Goal: Task Accomplishment & Management: Use online tool/utility

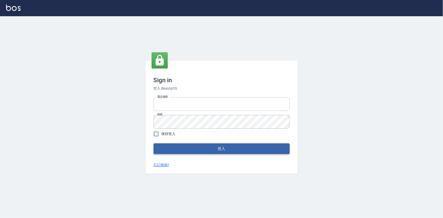
type input "0922670776"
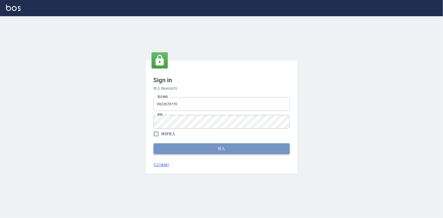
click at [253, 151] on button "登入" at bounding box center [222, 148] width 136 height 11
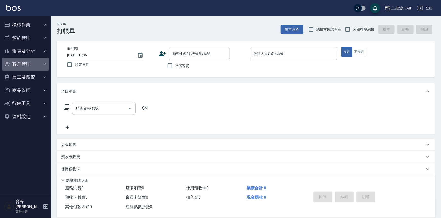
click at [9, 64] on icon "button" at bounding box center [7, 64] width 5 height 5
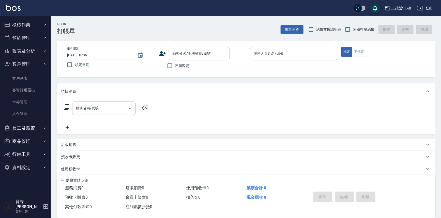
click at [16, 65] on button "客戶管理" at bounding box center [25, 64] width 47 height 13
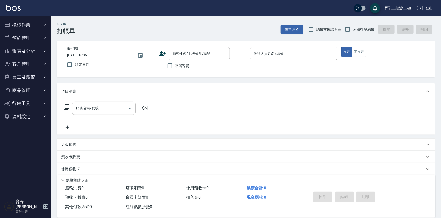
click at [32, 75] on button "員工及薪資" at bounding box center [25, 77] width 47 height 13
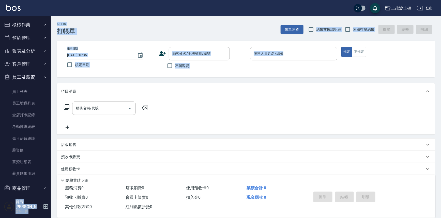
drag, startPoint x: 51, startPoint y: 64, endPoint x: 59, endPoint y: 96, distance: 33.3
click at [59, 96] on div "上越波士頓 登出 櫃檯作業 打帳單 帳單列表 掛單列表 座位開單 營業儀表板 現金收支登錄 高階收支登錄 材料自購登錄 每日結帳 排班表 現場電腦打卡 掃碼打…" at bounding box center [220, 123] width 441 height 247
click at [24, 164] on link "薪資明細表" at bounding box center [25, 162] width 47 height 12
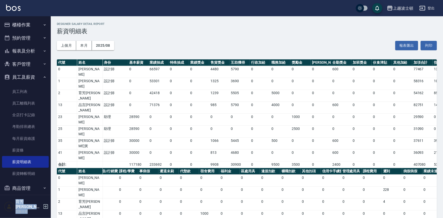
scroll to position [0, 133]
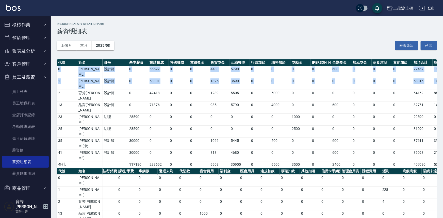
drag, startPoint x: 443, startPoint y: 61, endPoint x: 441, endPoint y: 83, distance: 21.7
click at [443, 81] on div "上越波士頓 2025-08 薪資明細表 列印時間： [DATE][PHONE_NUMBER]:36 Designer Salary Detail Report…" at bounding box center [247, 149] width 392 height 267
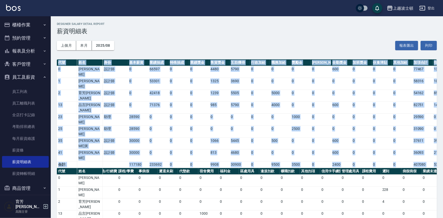
drag, startPoint x: 443, startPoint y: 53, endPoint x: 443, endPoint y: 212, distance: 159.2
click at [443, 211] on div "上越波士頓 2025-08 薪資明細表 列印時間： [DATE][PHONE_NUMBER]:36 Designer Salary Detail Report…" at bounding box center [221, 141] width 443 height 283
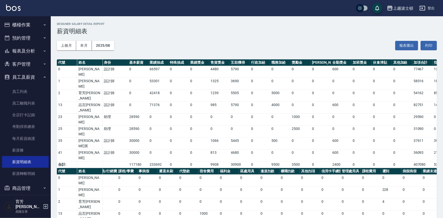
drag, startPoint x: 252, startPoint y: 194, endPoint x: 131, endPoint y: 191, distance: 121.9
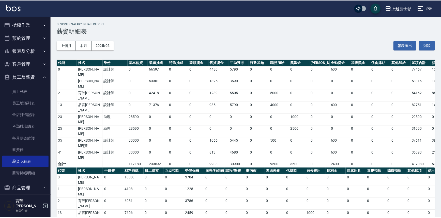
scroll to position [0, 0]
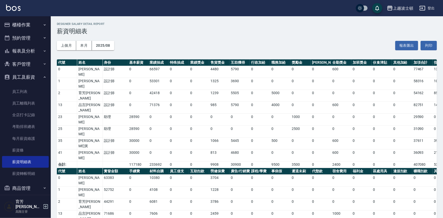
click at [21, 77] on button "員工及薪資" at bounding box center [25, 77] width 47 height 13
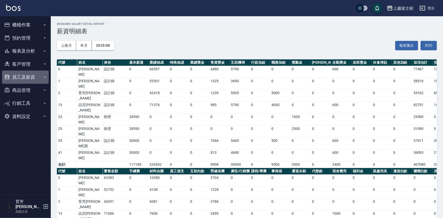
click at [21, 77] on button "員工及薪資" at bounding box center [25, 77] width 47 height 13
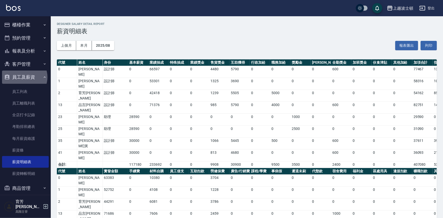
click at [23, 77] on button "員工及薪資" at bounding box center [25, 77] width 47 height 13
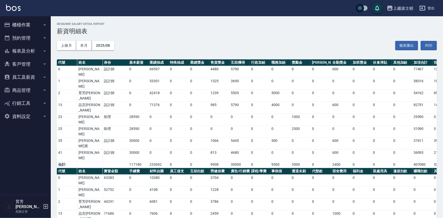
click at [24, 77] on button "員工及薪資" at bounding box center [25, 77] width 47 height 13
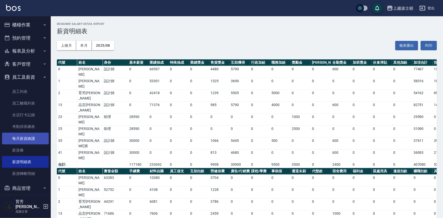
click at [34, 137] on link "每月薪資維護" at bounding box center [25, 139] width 47 height 12
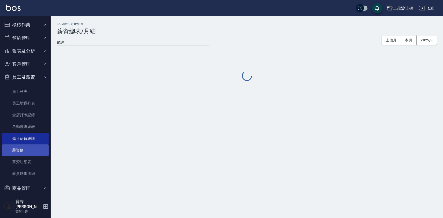
click at [30, 147] on link "薪資條" at bounding box center [25, 150] width 47 height 12
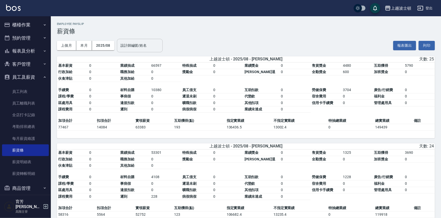
click at [145, 45] on input "設計師編號/姓名" at bounding box center [139, 45] width 41 height 9
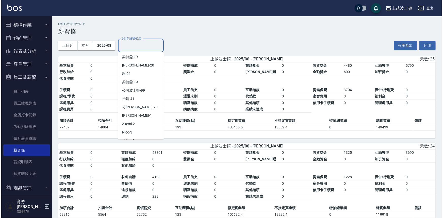
scroll to position [52, 0]
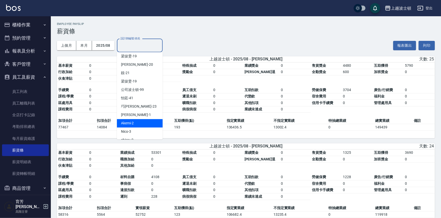
click at [143, 120] on div "Akemi -2" at bounding box center [140, 123] width 46 height 8
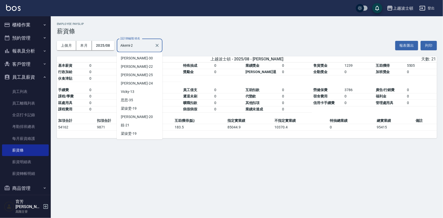
click at [147, 47] on input "Akemi-2" at bounding box center [136, 45] width 34 height 9
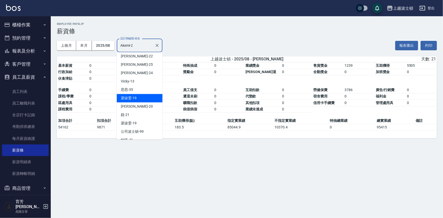
scroll to position [0, 0]
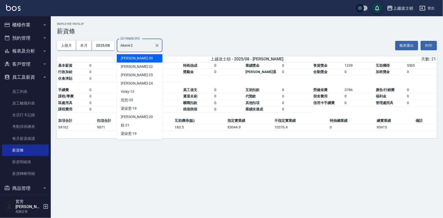
drag, startPoint x: 119, startPoint y: 44, endPoint x: 161, endPoint y: 54, distance: 43.4
click at [161, 54] on body "上越波士頓 登出 櫃檯作業 打帳單 帳單列表 掛單列表 座位開單 營業儀表板 現金收支登錄 高階收支登錄 材料自購登錄 每日結帳 排班表 現場電腦打卡 掃碼打…" at bounding box center [221, 109] width 443 height 218
drag, startPoint x: 139, startPoint y: 49, endPoint x: 146, endPoint y: 50, distance: 7.7
click at [146, 50] on div "Akemi-2 設計師編號/姓名" at bounding box center [140, 45] width 46 height 13
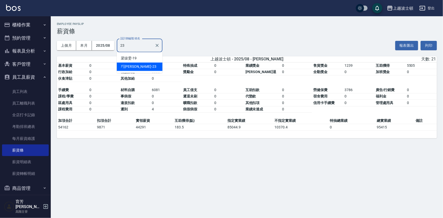
click at [147, 68] on div "[PERSON_NAME] -23" at bounding box center [140, 66] width 46 height 8
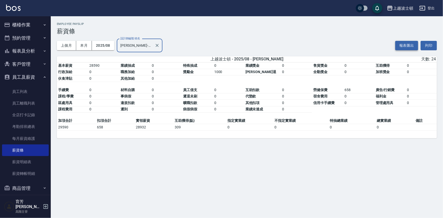
type input "[PERSON_NAME]-23"
click at [408, 44] on button "報表匯出" at bounding box center [406, 45] width 23 height 9
click at [28, 76] on button "員工及薪資" at bounding box center [25, 77] width 47 height 13
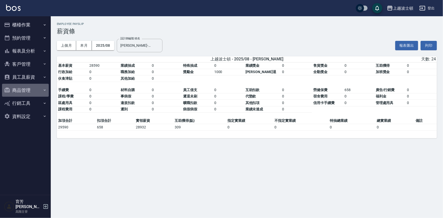
click at [23, 89] on button "商品管理" at bounding box center [25, 90] width 47 height 13
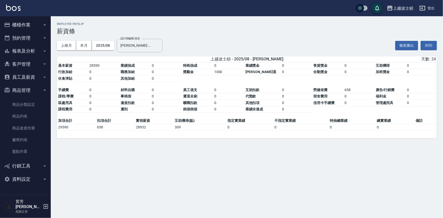
click at [22, 88] on button "商品管理" at bounding box center [25, 90] width 47 height 13
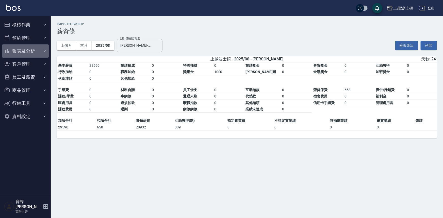
click at [22, 50] on button "報表及分析" at bounding box center [25, 50] width 47 height 13
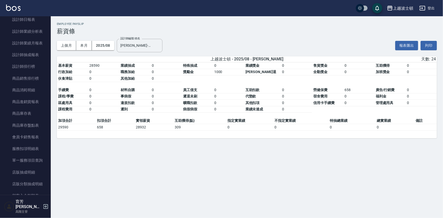
scroll to position [223, 0]
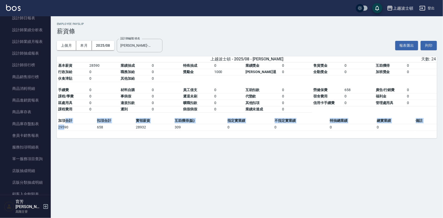
click at [64, 125] on tbody "加項合計 扣項合計 實領薪資 互助獲得(點) 指定實業績 不指定實業績 特抽總業績 總實業績 備註 29590 658 28932 309 0 0 0 0" at bounding box center [247, 124] width 380 height 13
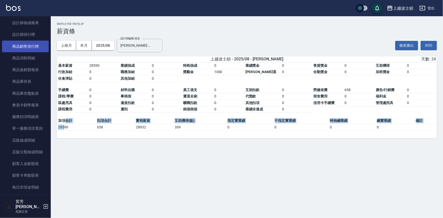
scroll to position [252, 0]
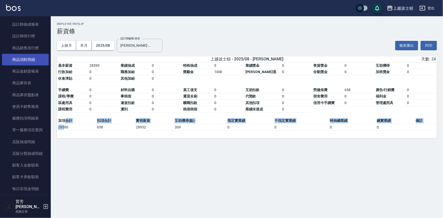
click at [23, 57] on link "商品消耗明細" at bounding box center [25, 60] width 47 height 12
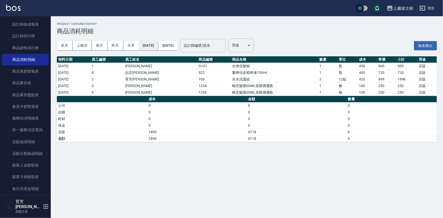
click at [156, 45] on button "[DATE]" at bounding box center [149, 45] width 20 height 9
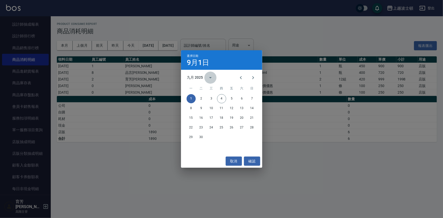
click at [208, 78] on icon "calendar view is open, switch to year view" at bounding box center [210, 78] width 6 height 6
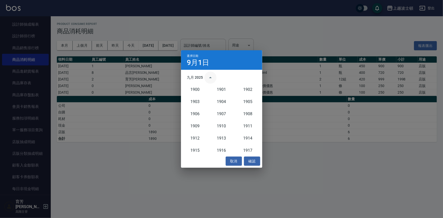
scroll to position [470, 0]
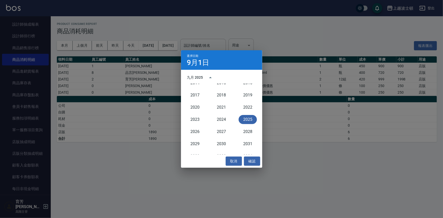
click at [190, 77] on div "九月 2025" at bounding box center [195, 77] width 16 height 5
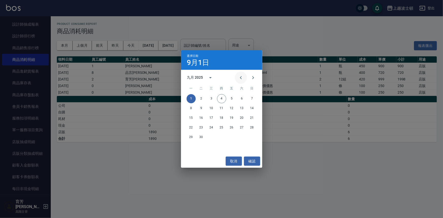
click at [240, 77] on icon "Previous month" at bounding box center [241, 77] width 2 height 3
click at [232, 97] on button "1" at bounding box center [231, 98] width 9 height 9
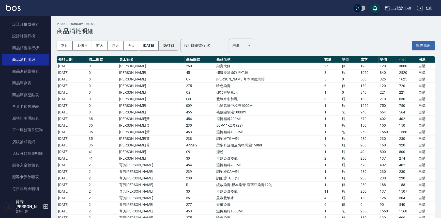
click at [178, 44] on button "[DATE]" at bounding box center [167, 45] width 19 height 9
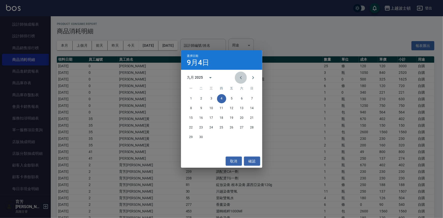
click at [240, 76] on icon "Previous month" at bounding box center [241, 78] width 6 height 6
click at [252, 136] on button "31" at bounding box center [252, 137] width 9 height 9
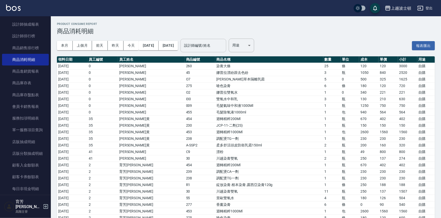
drag, startPoint x: 217, startPoint y: 45, endPoint x: 217, endPoint y: 50, distance: 5.1
click at [217, 45] on input "設計師編號/姓名" at bounding box center [203, 45] width 41 height 9
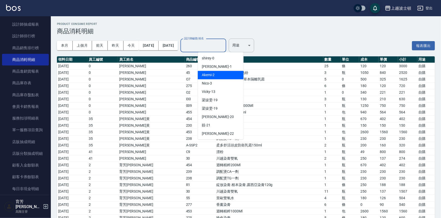
click at [226, 76] on div "Akemi -2" at bounding box center [221, 75] width 46 height 8
type input "Akemi-2"
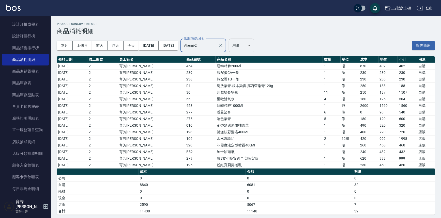
click at [257, 48] on body "上越波士頓 登出 櫃檯作業 打帳單 帳單列表 掛單列表 座位開單 營業儀表板 現金收支登錄 高階收支登錄 材料自購登錄 每日結帳 排班表 現場電腦打卡 掃碼打…" at bounding box center [220, 110] width 441 height 221
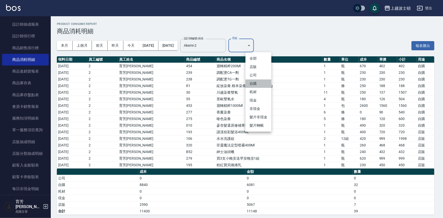
click at [257, 81] on li "自購" at bounding box center [259, 83] width 26 height 8
type input "自購"
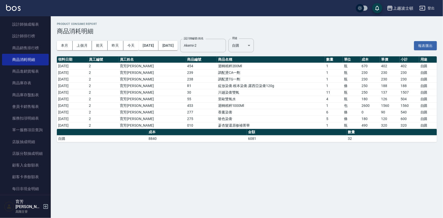
drag, startPoint x: 380, startPoint y: 118, endPoint x: 391, endPoint y: 133, distance: 18.3
click at [391, 134] on th "數量" at bounding box center [392, 132] width 90 height 7
click at [83, 46] on button "上個月" at bounding box center [82, 45] width 19 height 9
click at [157, 47] on button "[DATE]" at bounding box center [149, 45] width 20 height 9
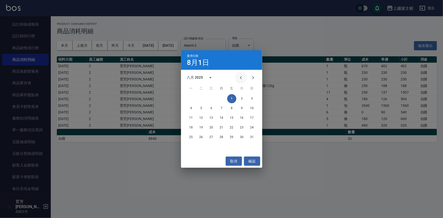
click at [239, 77] on icon "Previous month" at bounding box center [241, 78] width 6 height 6
click at [203, 98] on button "1" at bounding box center [201, 98] width 9 height 9
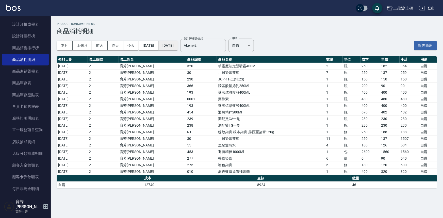
click at [178, 46] on button "[DATE]" at bounding box center [167, 45] width 19 height 9
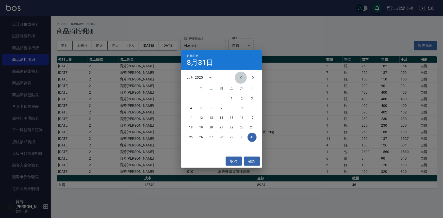
click at [239, 77] on icon "Previous month" at bounding box center [241, 78] width 6 height 6
click at [222, 137] on button "31" at bounding box center [221, 137] width 9 height 9
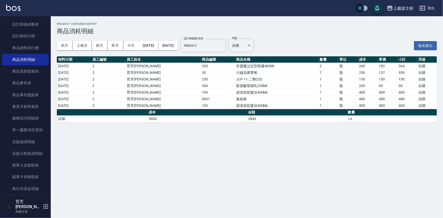
drag, startPoint x: 47, startPoint y: 114, endPoint x: 50, endPoint y: 78, distance: 36.2
click at [50, 78] on nav "櫃檯作業 打帳單 帳單列表 掛單列表 座位開單 營業儀表板 現金收支登錄 高階收支登錄 材料自購登錄 每日結帳 排班表 現場電腦打卡 掃碼打卡 預約管理 預約…" at bounding box center [25, 105] width 51 height 179
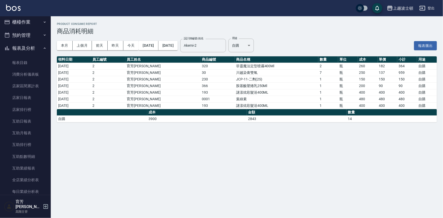
scroll to position [2, 0]
click at [23, 51] on button "報表及分析" at bounding box center [25, 49] width 47 height 13
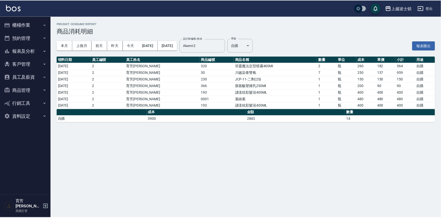
scroll to position [0, 0]
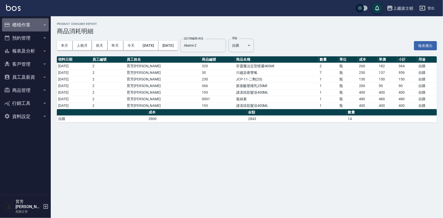
click at [22, 25] on button "櫃檯作業" at bounding box center [25, 24] width 47 height 13
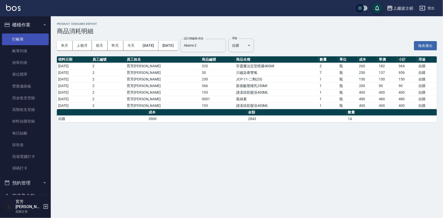
click at [26, 38] on link "打帳單" at bounding box center [25, 40] width 47 height 12
